Goal: Task Accomplishment & Management: Manage account settings

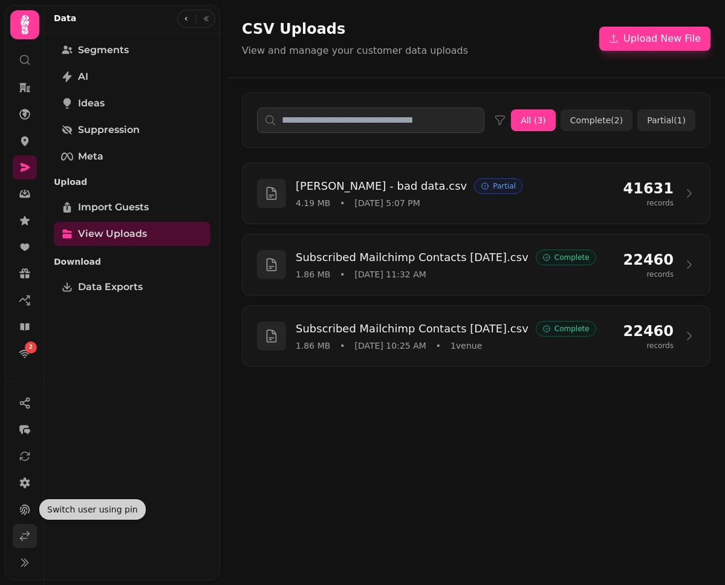
click at [28, 531] on icon at bounding box center [25, 536] width 12 height 12
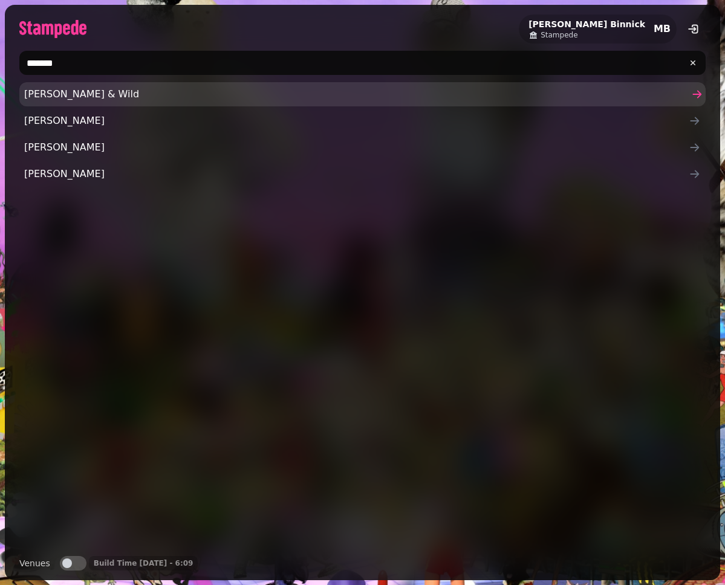
type input "******"
click at [202, 92] on span "[PERSON_NAME] & Wild" at bounding box center [356, 94] width 664 height 15
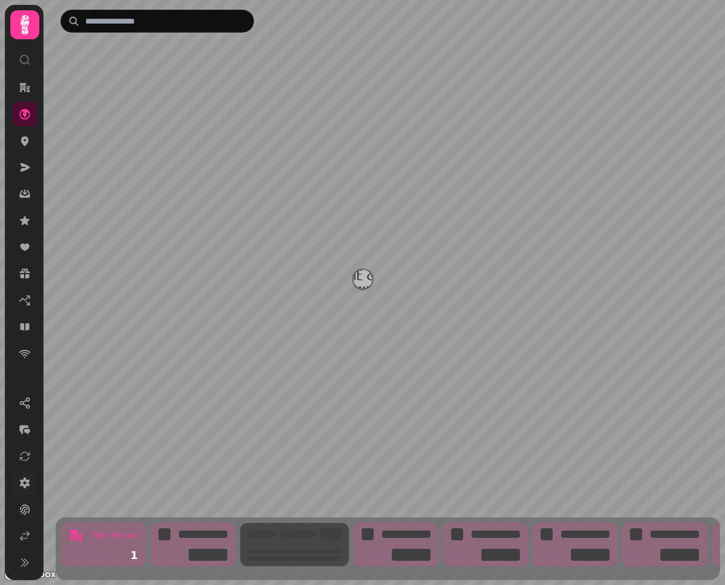
click at [23, 481] on icon at bounding box center [25, 482] width 10 height 11
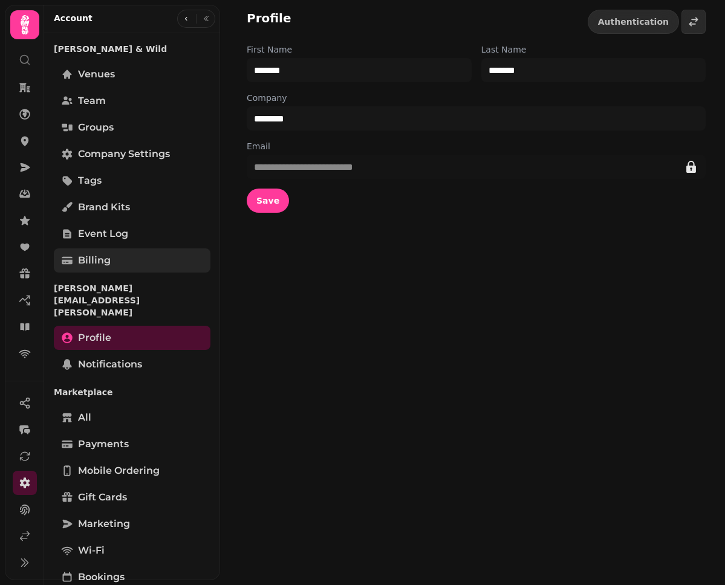
click at [111, 263] on link "Billing" at bounding box center [132, 260] width 157 height 24
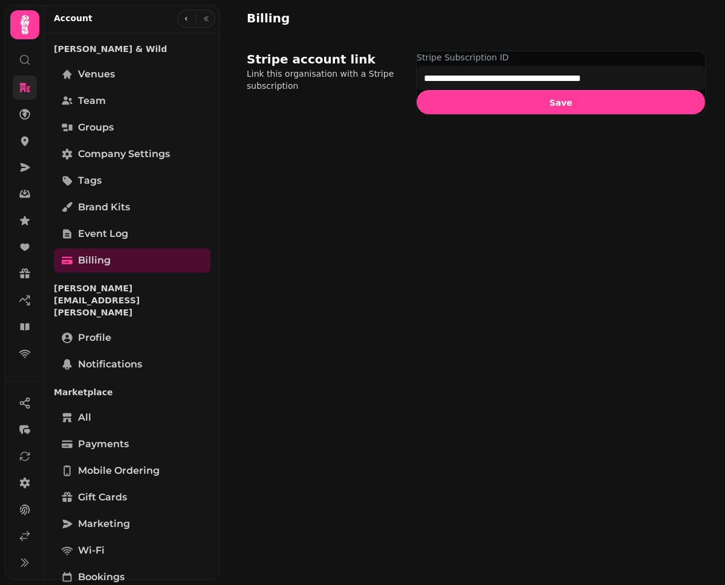
click at [20, 97] on link at bounding box center [25, 88] width 24 height 24
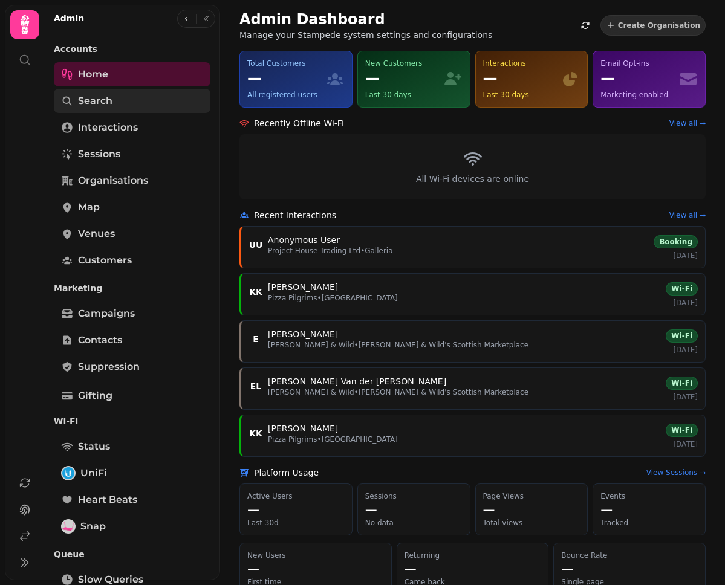
click at [120, 102] on link "Search" at bounding box center [132, 101] width 157 height 24
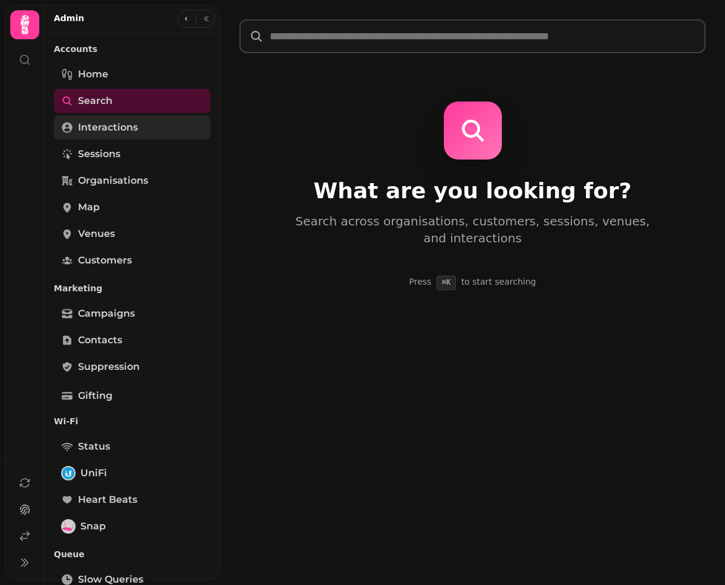
click at [134, 129] on span "Interactions" at bounding box center [108, 127] width 60 height 15
select select "**"
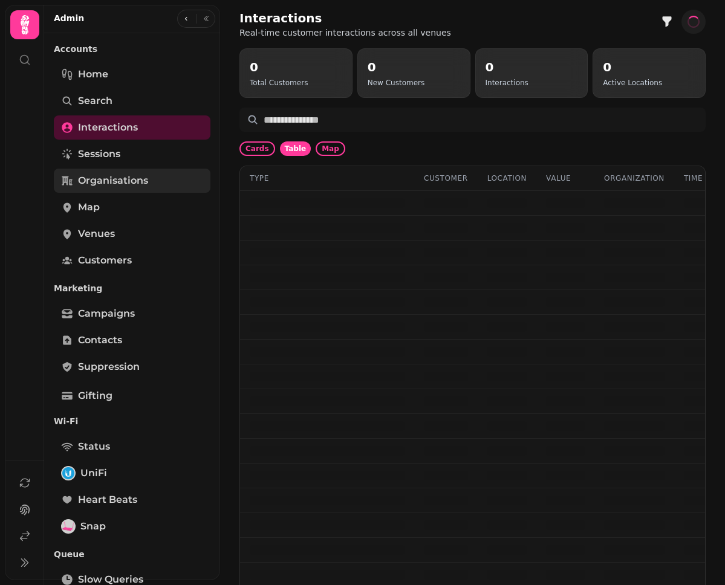
click at [131, 176] on span "Organisations" at bounding box center [113, 180] width 70 height 15
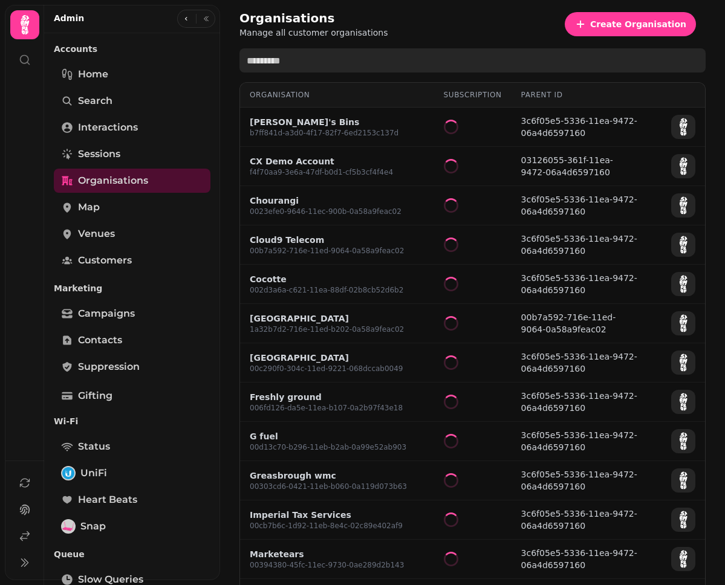
click at [302, 54] on input "text" at bounding box center [472, 60] width 466 height 24
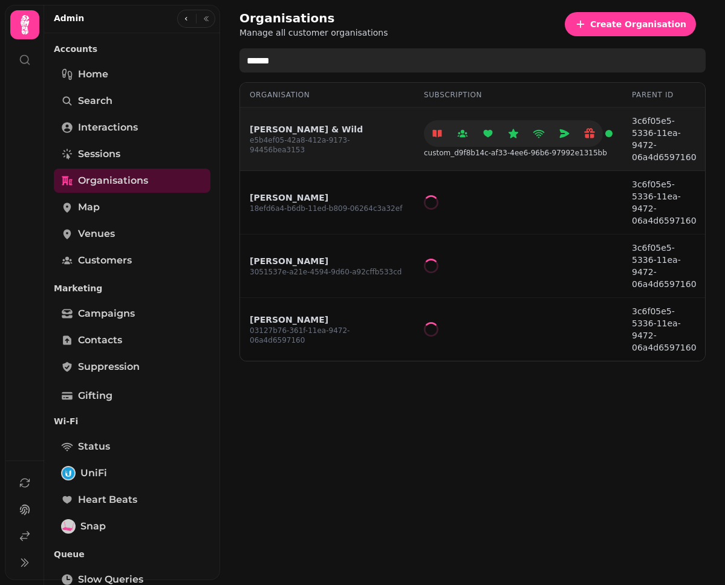
type input "******"
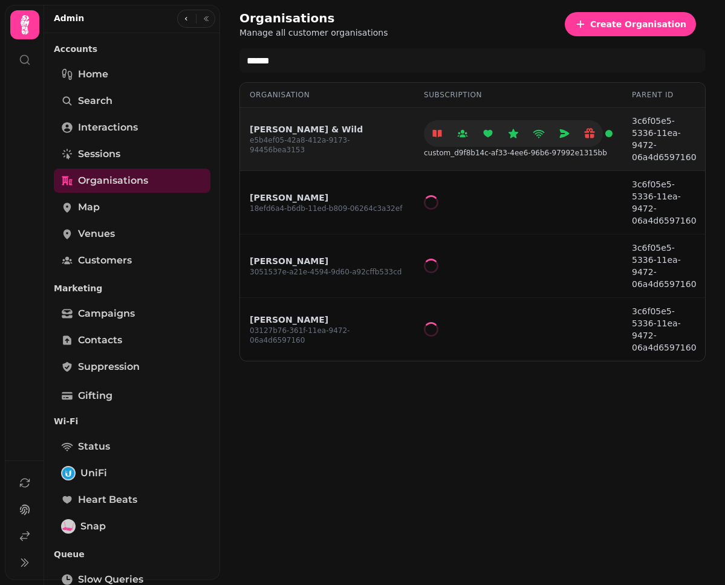
click at [277, 131] on link "[PERSON_NAME] & Wild" at bounding box center [327, 129] width 155 height 12
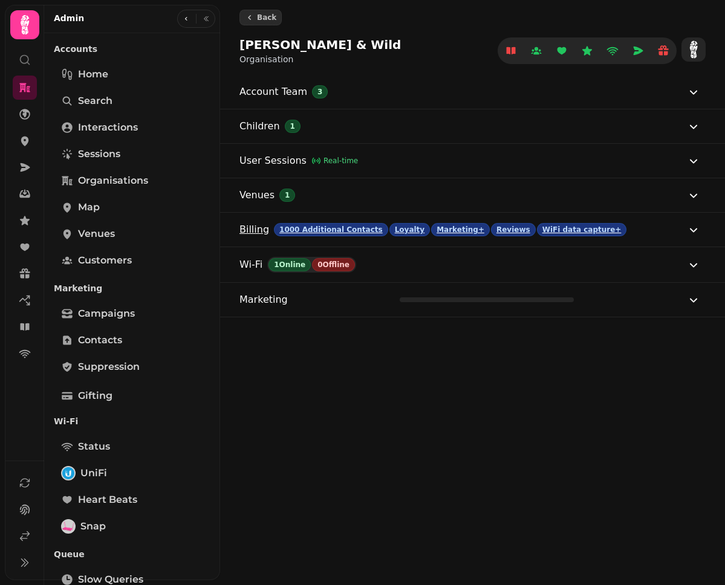
click at [655, 234] on button "Billing 1000 Additional Contacts Loyalty Marketing+ Reviews WiFi data capture+" at bounding box center [469, 230] width 461 height 34
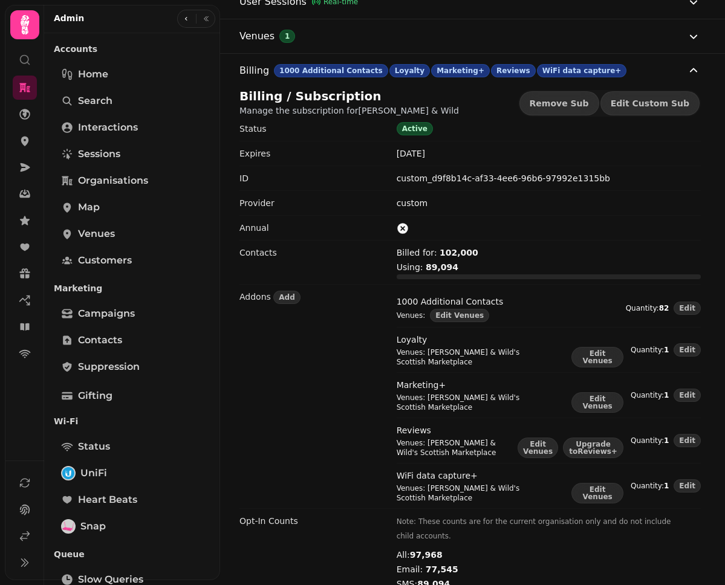
scroll to position [242, 0]
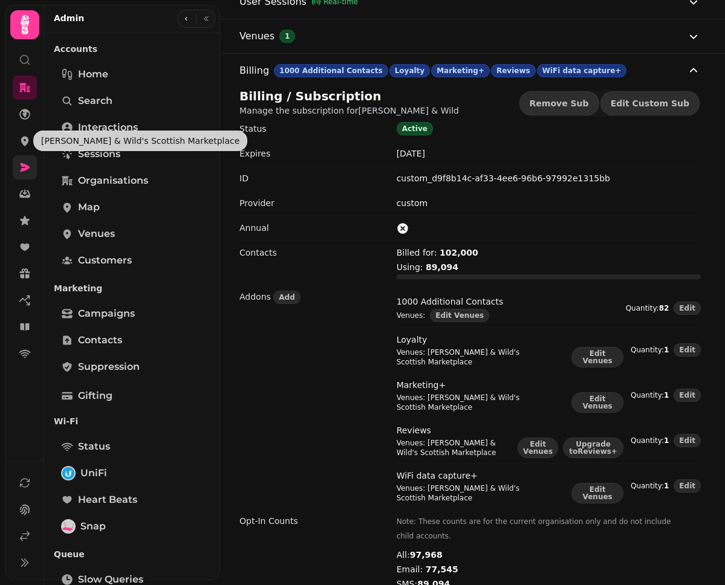
click at [28, 161] on icon at bounding box center [25, 167] width 12 height 12
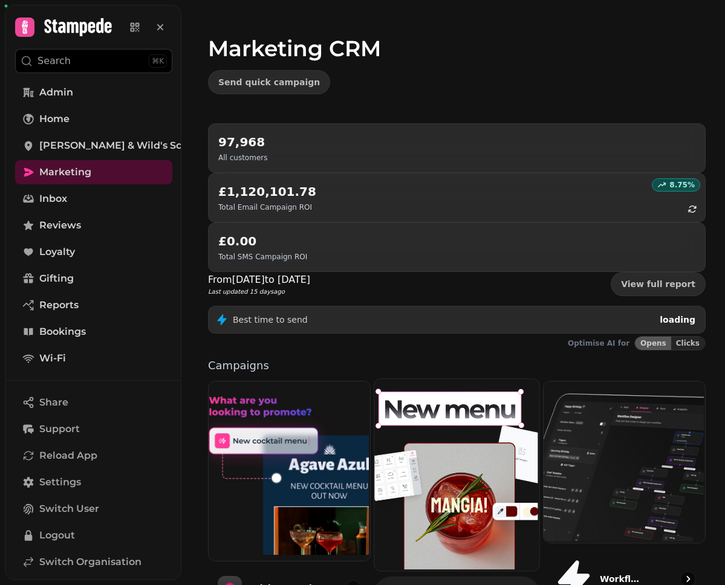
scroll to position [23, 0]
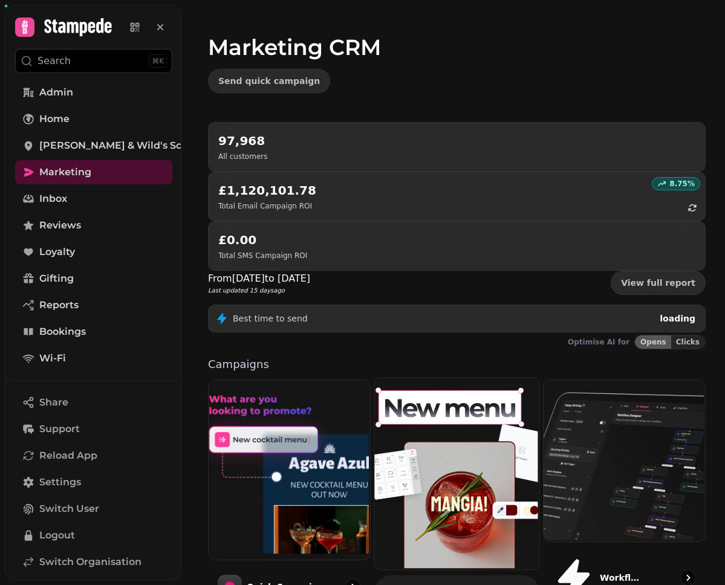
click at [419, 377] on img at bounding box center [455, 473] width 164 height 192
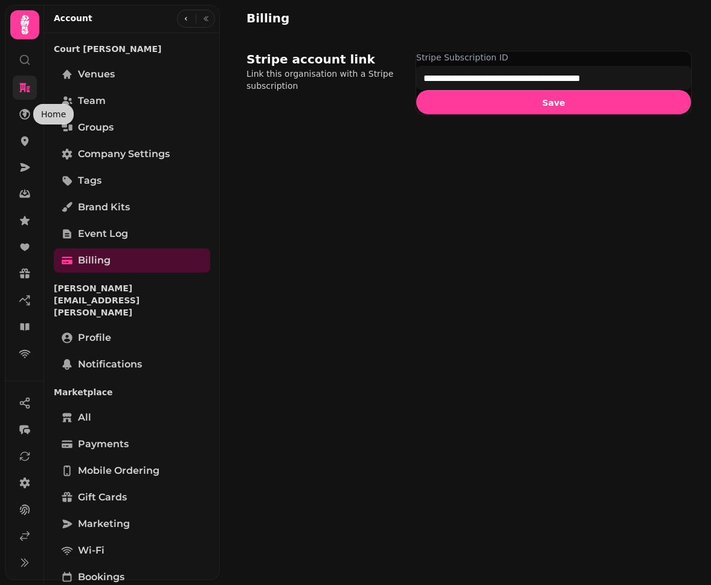
click at [23, 94] on link at bounding box center [25, 88] width 24 height 24
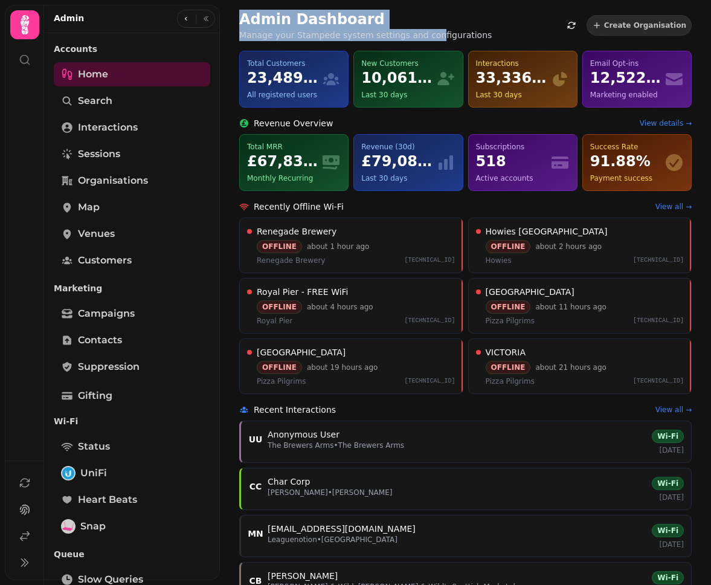
drag, startPoint x: 233, startPoint y: 19, endPoint x: 432, endPoint y: 36, distance: 199.0
click at [432, 36] on div "Admin Dashboard Manage your Stampede system settings and configurations Create …" at bounding box center [465, 567] width 491 height 1135
click at [424, 19] on h2 "Admin Dashboard" at bounding box center [355, 19] width 232 height 19
